Goal: Task Accomplishment & Management: Use online tool/utility

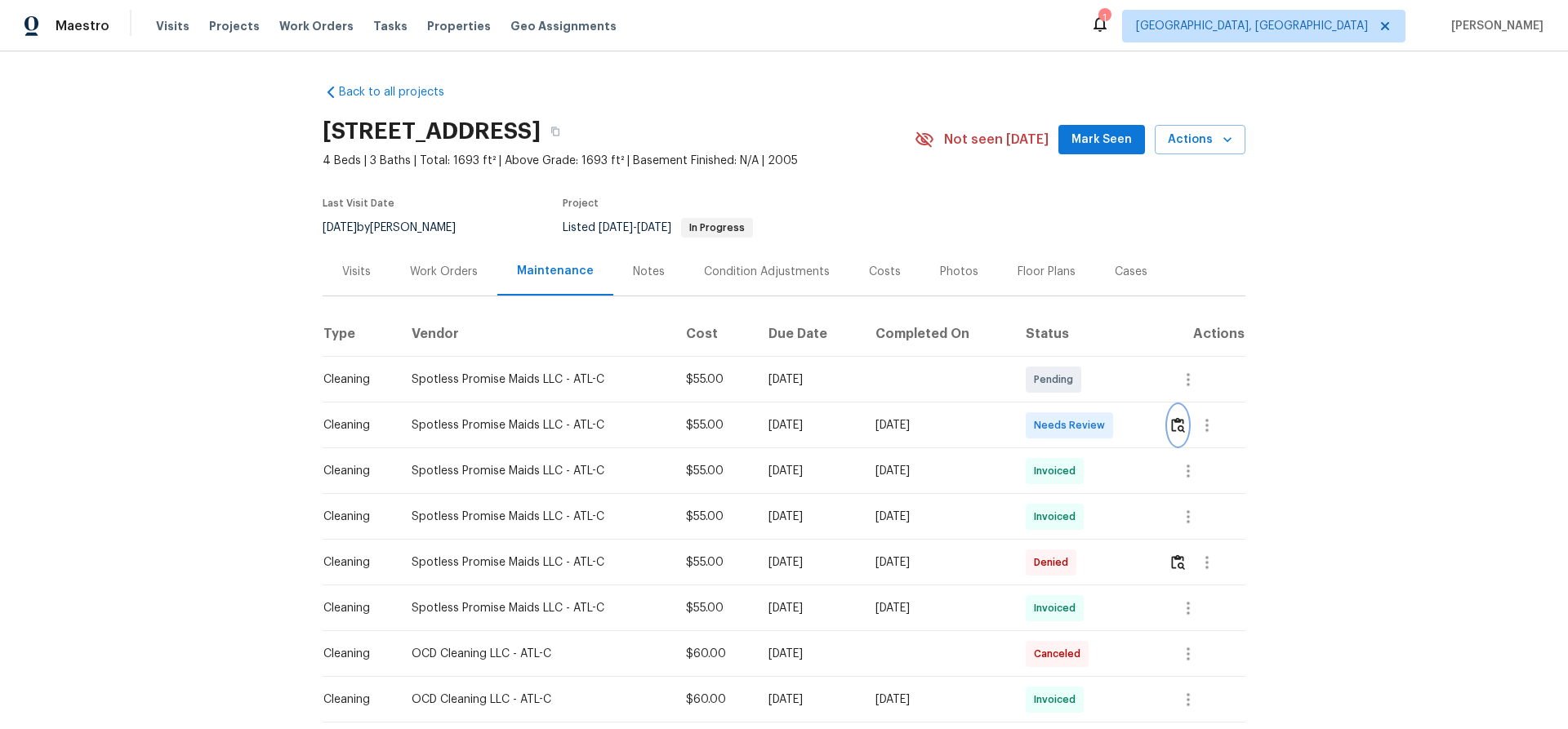
click at [1114, 427] on img "button" at bounding box center [1178, 425] width 14 height 15
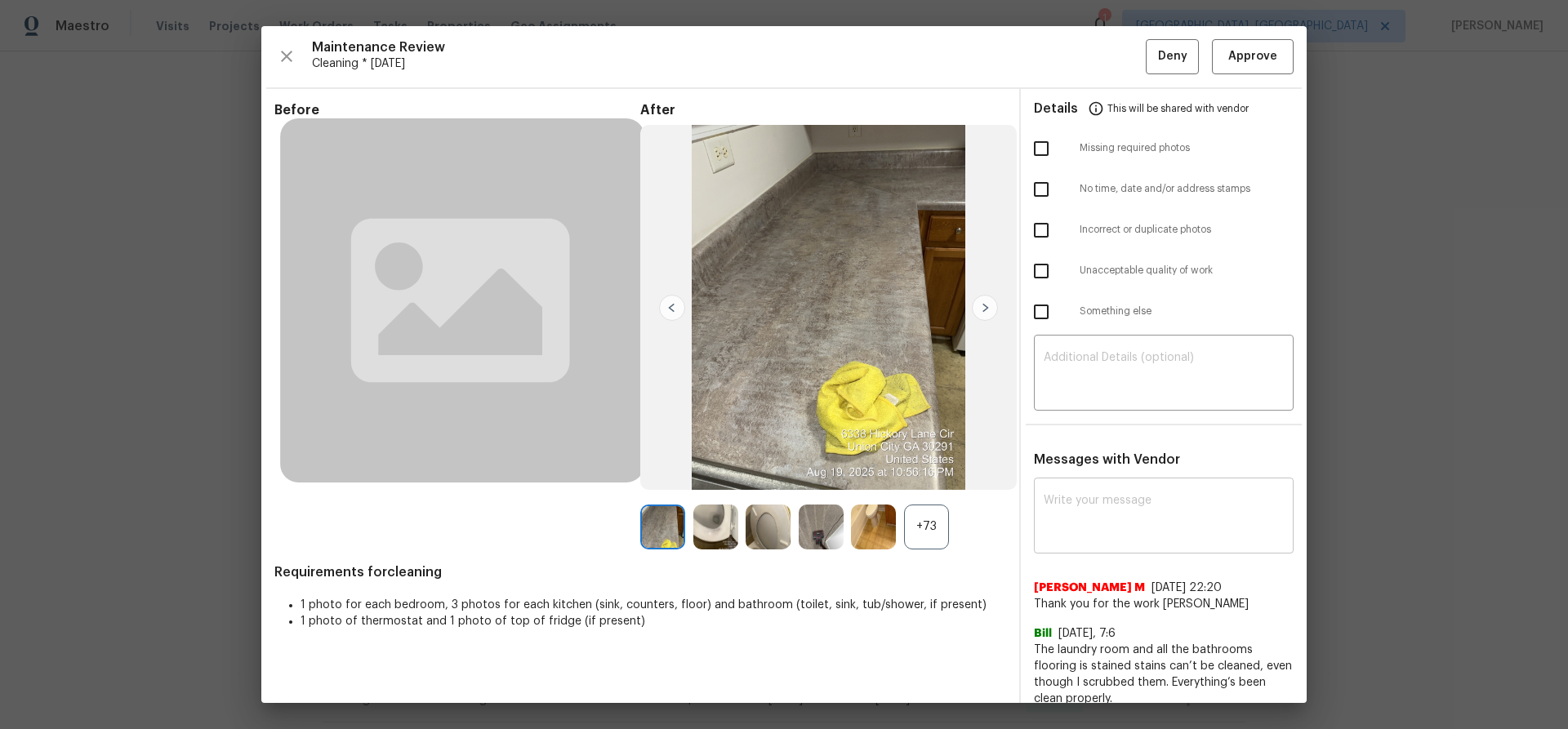
click at [1086, 474] on textarea at bounding box center [1164, 517] width 240 height 46
paste textarea "Hello! After further review, the visit on [DATE], has been approved. Could you …"
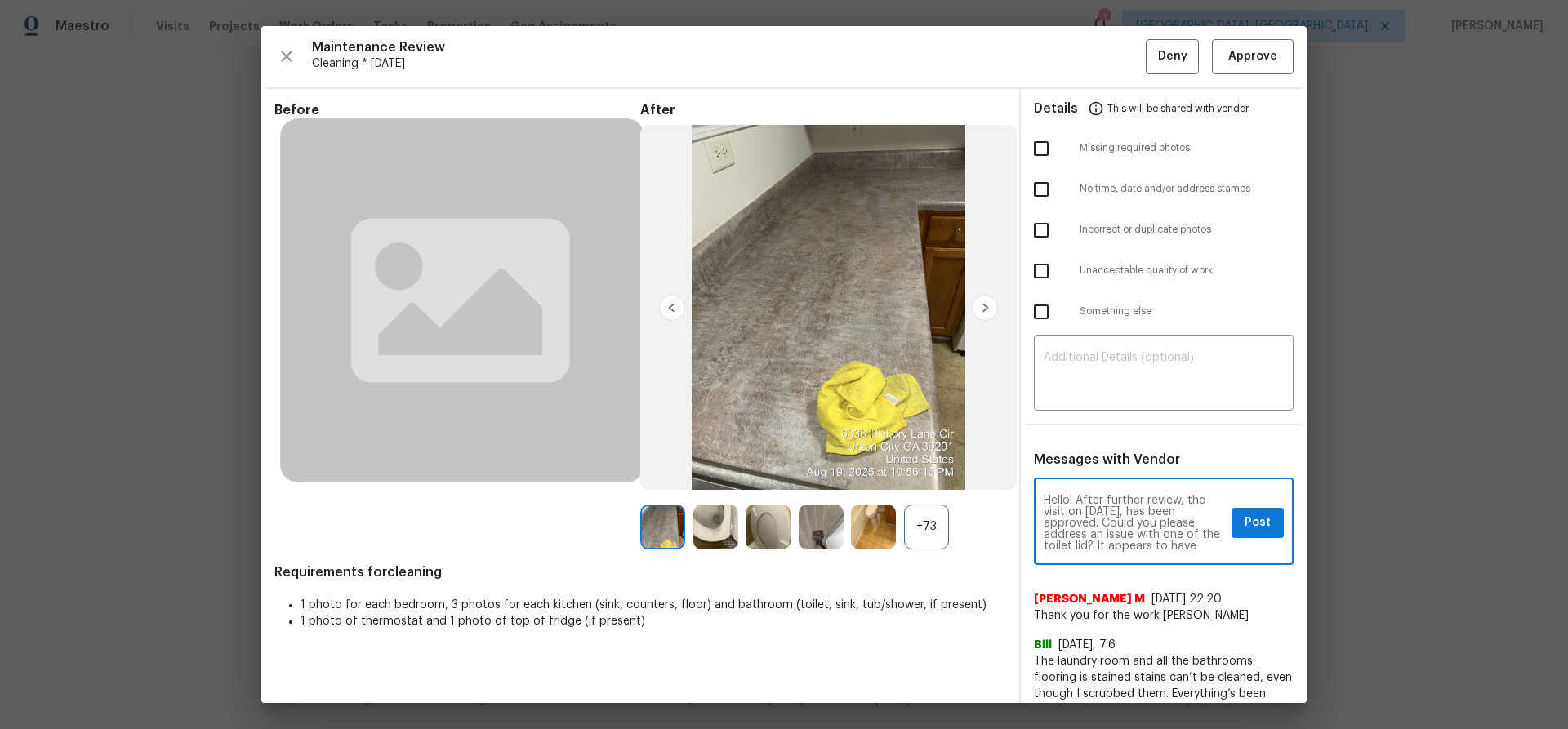
type textarea "Hello! After further review, the visit on [DATE], has been approved. Could you …"
click at [1114, 474] on span "Post" at bounding box center [1258, 523] width 27 height 21
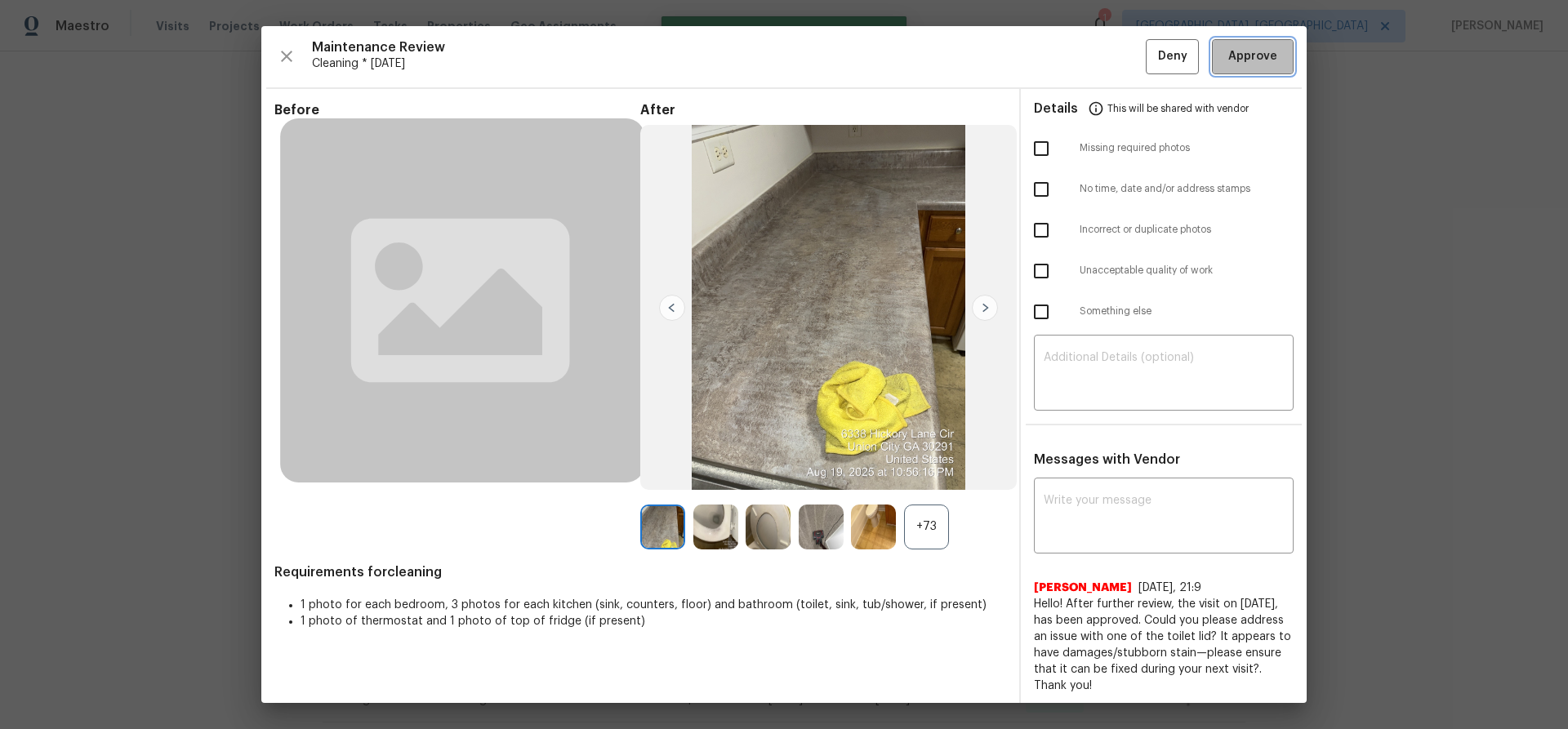
click at [1114, 46] on button "Approve" at bounding box center [1253, 56] width 82 height 35
